Goal: Information Seeking & Learning: Learn about a topic

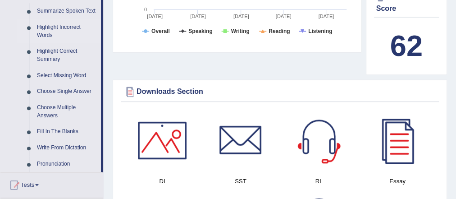
scroll to position [361, 0]
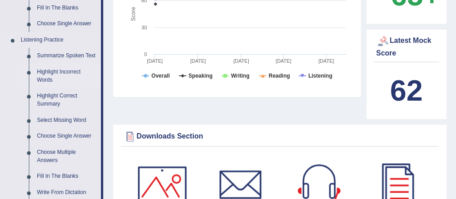
click at [74, 72] on link "Highlight Incorrect Words" at bounding box center [67, 76] width 68 height 24
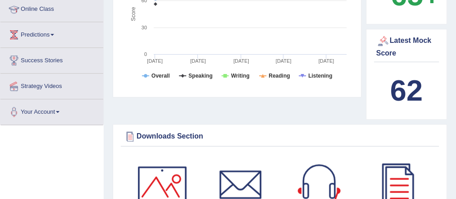
scroll to position [155, 0]
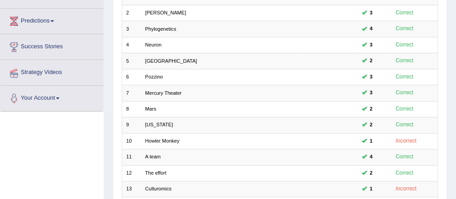
scroll to position [180, 0]
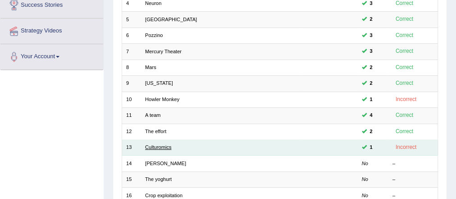
click at [162, 144] on link "Culturomics" at bounding box center [158, 146] width 26 height 5
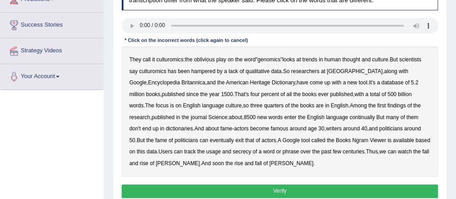
scroll to position [144, 0]
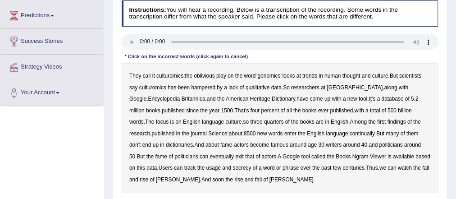
click at [148, 75] on b "call" at bounding box center [147, 76] width 8 height 6
click at [147, 73] on b "call" at bounding box center [147, 76] width 8 height 6
click at [148, 74] on b "call" at bounding box center [147, 76] width 8 height 6
drag, startPoint x: 145, startPoint y: 75, endPoint x: 165, endPoint y: 97, distance: 29.4
click at [145, 75] on b "call" at bounding box center [147, 76] width 8 height 6
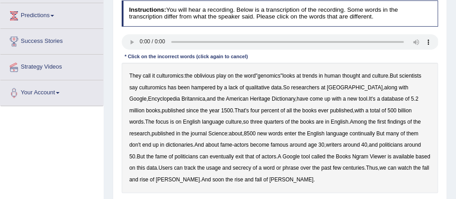
click at [210, 74] on b "oblivious" at bounding box center [204, 76] width 21 height 6
click at [256, 86] on b "qualitative" at bounding box center [258, 87] width 24 height 6
click at [350, 130] on b "continually" at bounding box center [362, 133] width 25 height 6
click at [235, 154] on b "exit" at bounding box center [239, 156] width 9 height 6
click at [206, 162] on div "They call it culturomics : the oblivious play on the word " genomics " looks at…" at bounding box center [280, 128] width 317 height 130
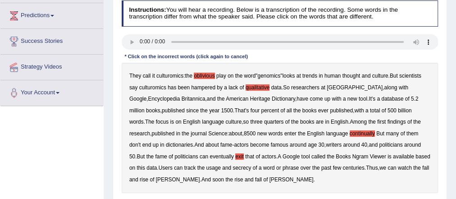
click at [233, 166] on b "secrecy" at bounding box center [242, 168] width 18 height 6
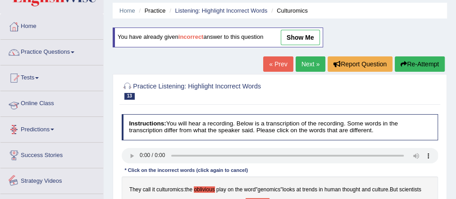
scroll to position [0, 0]
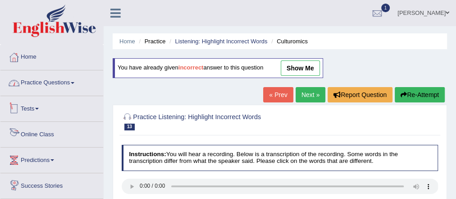
click at [37, 84] on link "Practice Questions" at bounding box center [51, 81] width 103 height 23
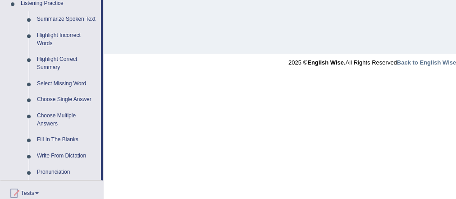
scroll to position [433, 0]
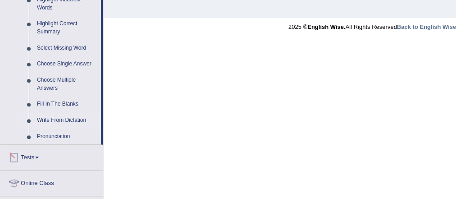
click at [75, 121] on link "Write From Dictation" at bounding box center [67, 120] width 68 height 16
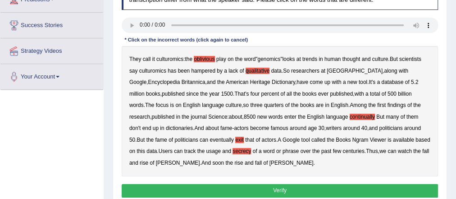
scroll to position [106, 0]
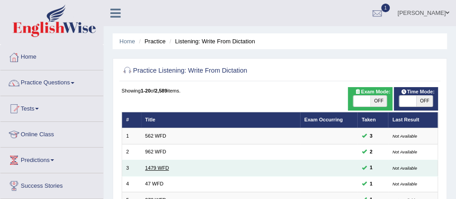
click at [156, 167] on link "1479 WFD" at bounding box center [157, 167] width 24 height 5
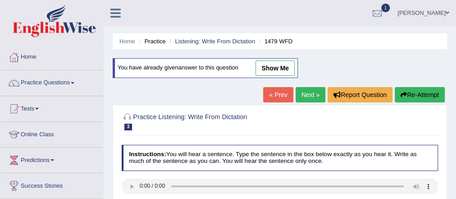
click at [308, 96] on link "Next »" at bounding box center [311, 94] width 30 height 15
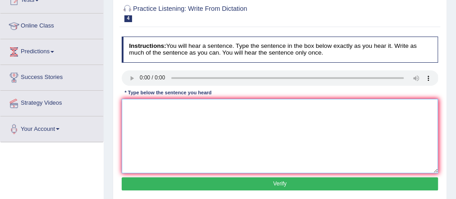
click at [175, 127] on textarea at bounding box center [280, 136] width 317 height 74
type textarea "Two drops of the solution were heated in a test tube."
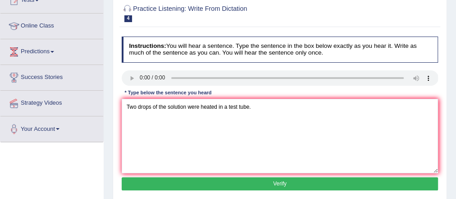
click at [292, 186] on button "Verify" at bounding box center [280, 183] width 317 height 13
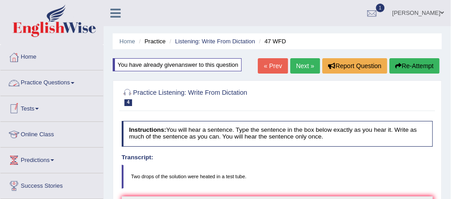
click at [60, 84] on link "Practice Questions" at bounding box center [51, 81] width 103 height 23
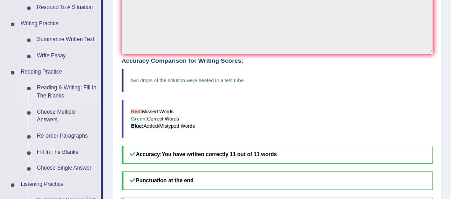
scroll to position [253, 0]
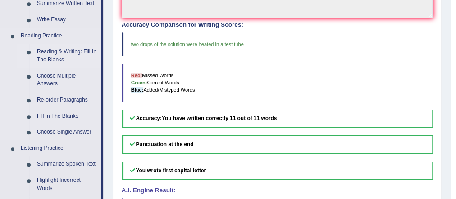
click at [60, 54] on link "Reading & Writing: Fill In The Blanks" at bounding box center [67, 56] width 68 height 24
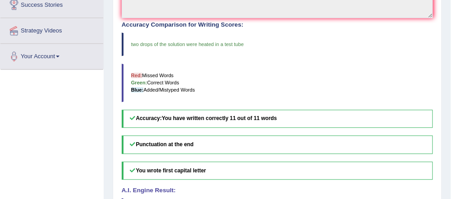
scroll to position [108, 0]
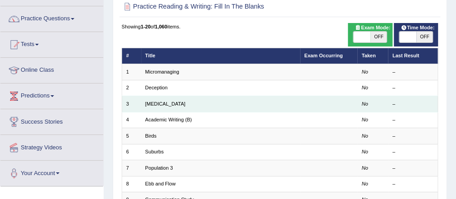
scroll to position [317, 0]
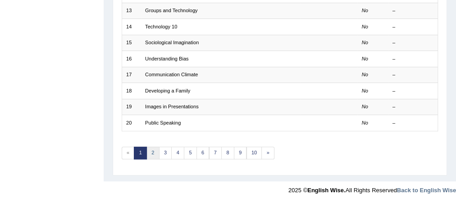
click at [155, 151] on link "2" at bounding box center [153, 153] width 13 height 13
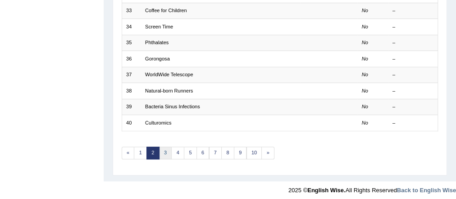
click at [163, 147] on link "3" at bounding box center [165, 153] width 13 height 13
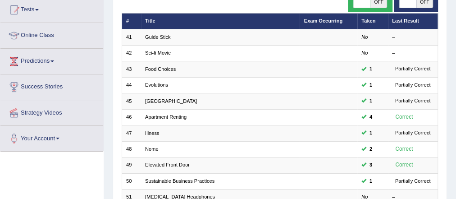
scroll to position [108, 0]
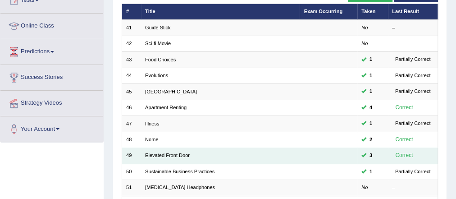
click at [175, 157] on td "Elevated Front Door" at bounding box center [220, 156] width 159 height 16
click at [171, 156] on link "Elevated Front Door" at bounding box center [167, 154] width 45 height 5
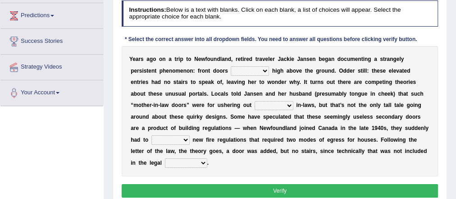
scroll to position [144, 0]
click at [263, 70] on select "raised visited painted lowered" at bounding box center [250, 70] width 38 height 9
click at [247, 69] on select "raised visited painted lowered" at bounding box center [250, 70] width 38 height 9
click at [231, 66] on select "raised visited painted lowered" at bounding box center [250, 70] width 38 height 9
click at [249, 69] on select "raised visited painted lowered" at bounding box center [250, 70] width 38 height 9
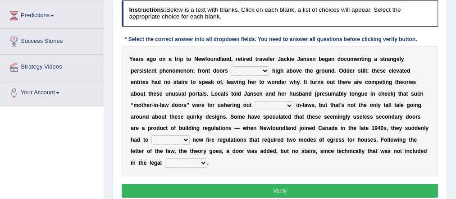
select select "raised"
click at [231, 66] on select "raised visited painted lowered" at bounding box center [250, 70] width 38 height 9
click at [255, 105] on select "unbiased underlined unwanted united" at bounding box center [274, 105] width 39 height 9
select select "unwanted"
click at [255, 101] on select "unbiased underlined unwanted united" at bounding box center [274, 105] width 39 height 9
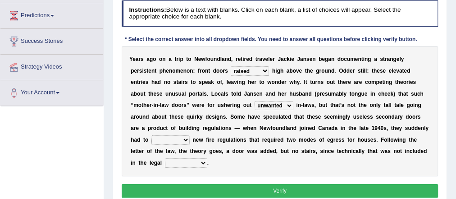
click at [155, 138] on select "illuminate appreciate match disobey" at bounding box center [171, 139] width 38 height 9
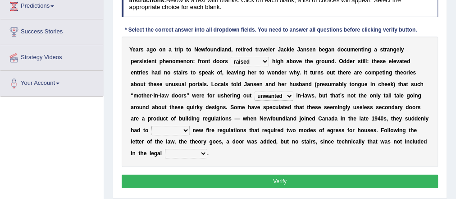
scroll to position [180, 0]
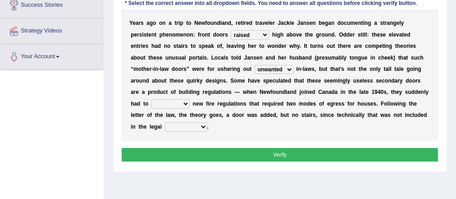
click at [154, 101] on select "illuminate appreciate match disobey" at bounding box center [171, 103] width 38 height 9
click at [152, 99] on select "illuminate appreciate match disobey" at bounding box center [171, 103] width 38 height 9
select select "match"
click at [152, 99] on select "illuminate appreciate match disobey" at bounding box center [171, 103] width 38 height 9
